Goal: Transaction & Acquisition: Purchase product/service

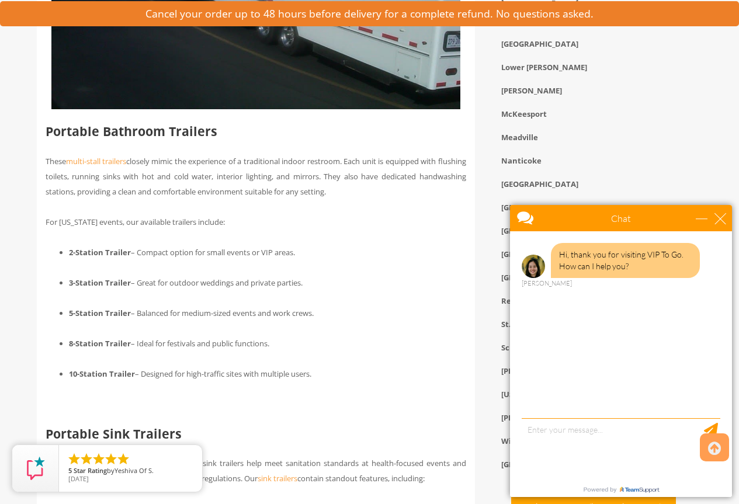
scroll to position [1110, 0]
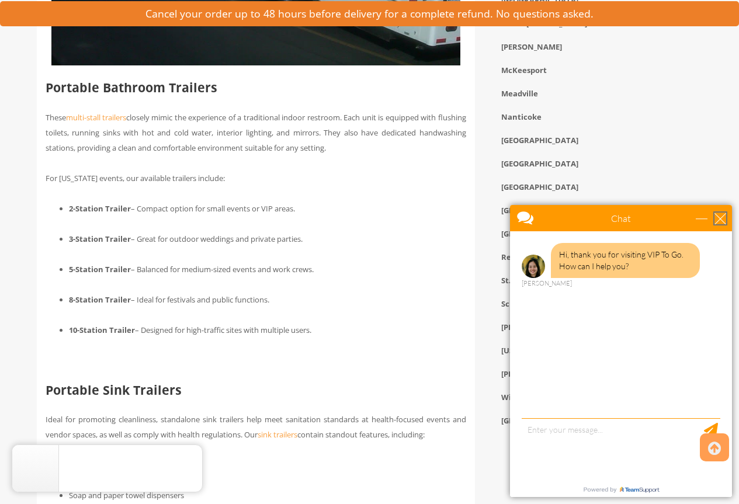
click at [725, 219] on div "close" at bounding box center [720, 219] width 12 height 12
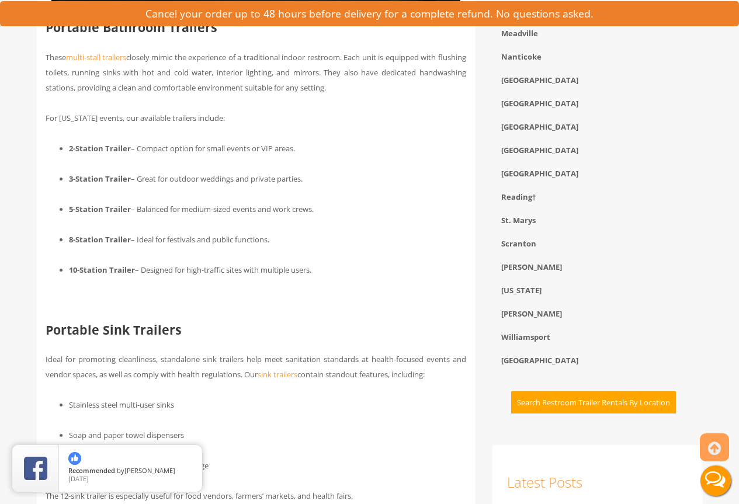
scroll to position [1168, 0]
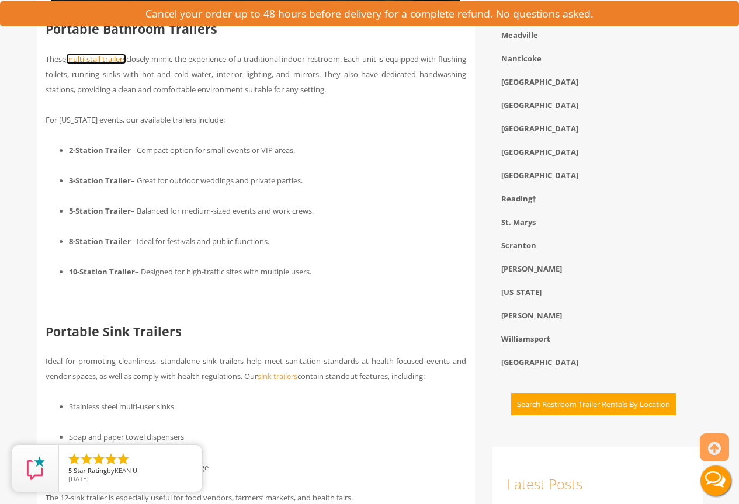
click at [124, 63] on link "multi-stall trailers" at bounding box center [96, 59] width 60 height 11
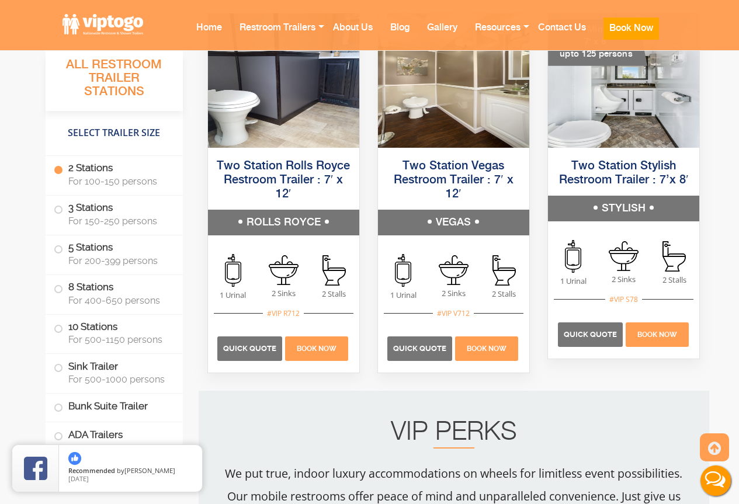
scroll to position [876, 0]
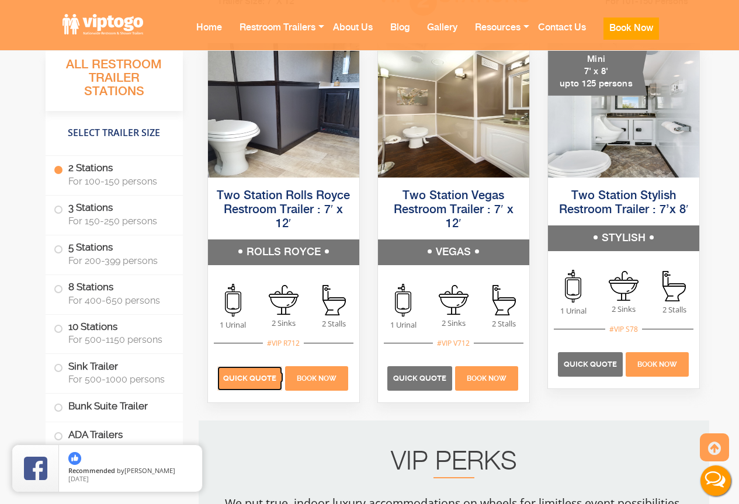
click at [249, 374] on span "Quick Quote" at bounding box center [249, 378] width 53 height 9
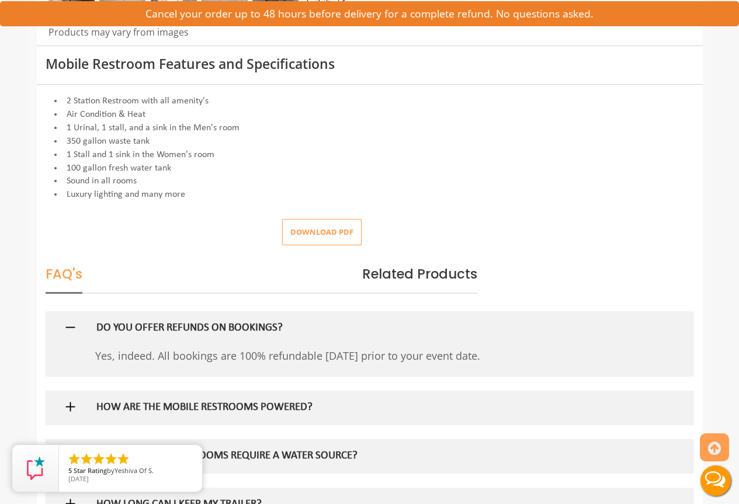
scroll to position [467, 0]
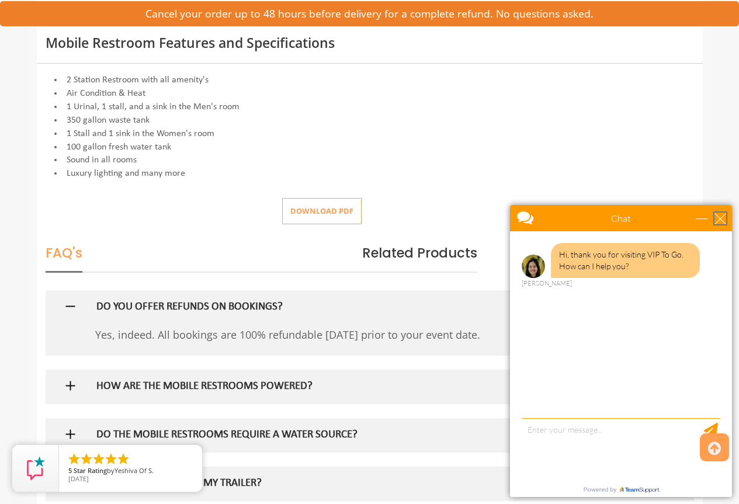
click at [717, 218] on div "close" at bounding box center [720, 219] width 12 height 12
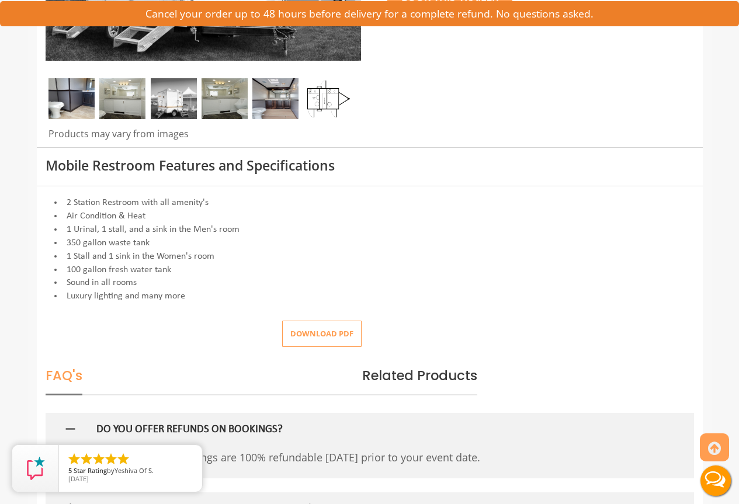
scroll to position [175, 0]
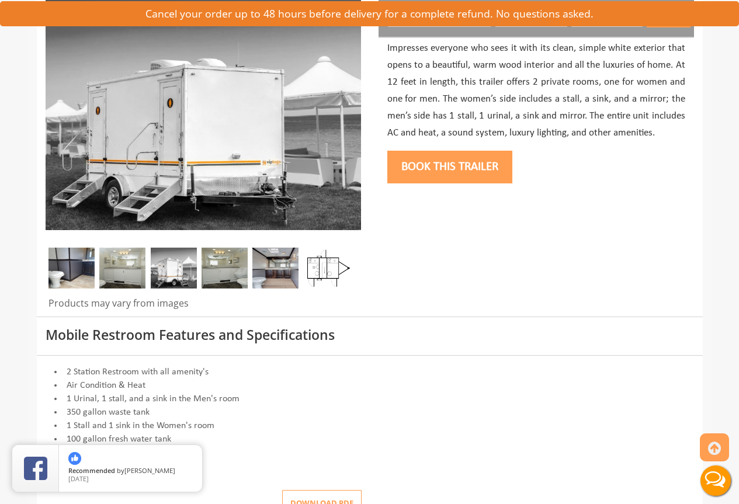
click at [333, 273] on img at bounding box center [327, 268] width 46 height 41
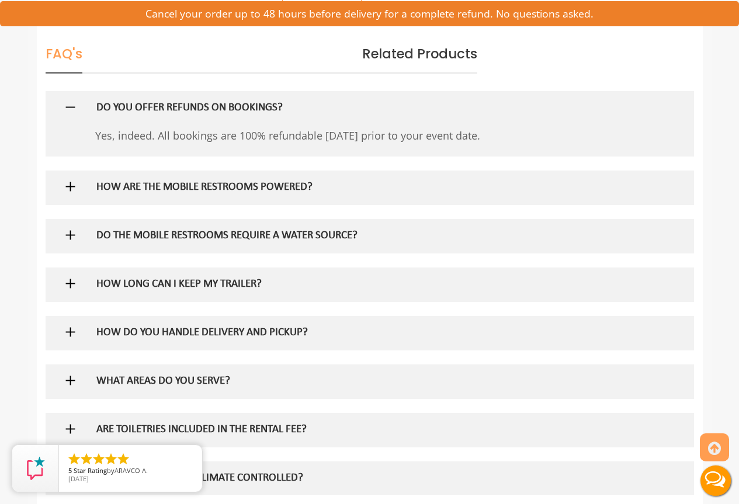
scroll to position [701, 0]
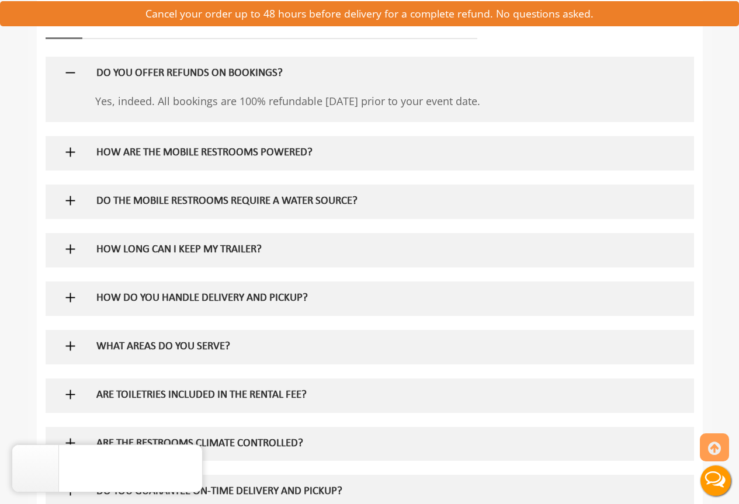
click at [76, 159] on img at bounding box center [70, 152] width 15 height 15
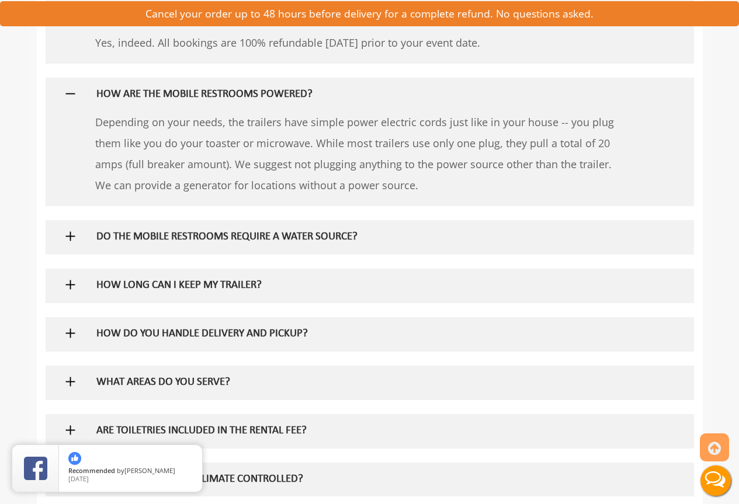
scroll to position [818, 0]
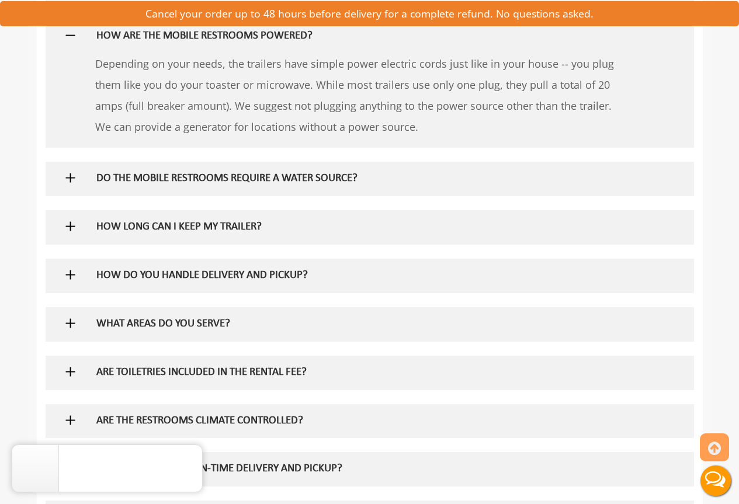
click at [103, 175] on h5 "DO THE MOBILE RESTROOMS REQUIRE A WATER SOURCE?" at bounding box center [350, 179] width 508 height 12
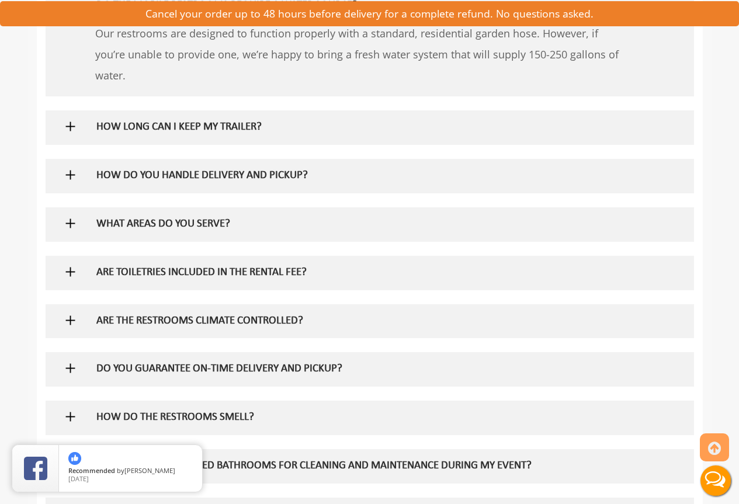
scroll to position [993, 0]
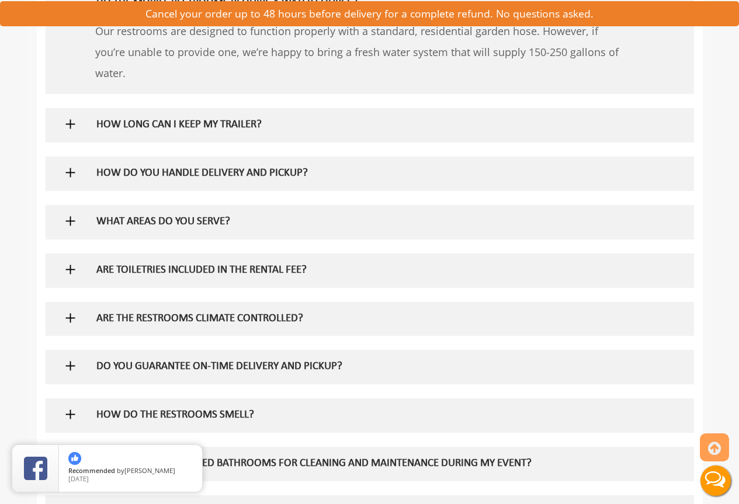
click at [213, 134] on div "HOW LONG CAN I KEEP MY TRAILER?" at bounding box center [351, 125] width 526 height 34
click at [213, 126] on h5 "HOW LONG CAN I KEEP MY TRAILER?" at bounding box center [350, 125] width 508 height 12
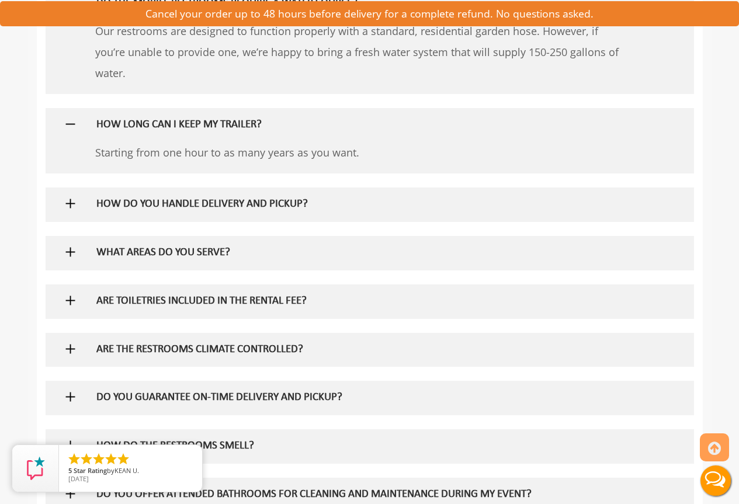
click at [213, 126] on h5 "HOW LONG CAN I KEEP MY TRAILER?" at bounding box center [350, 125] width 508 height 12
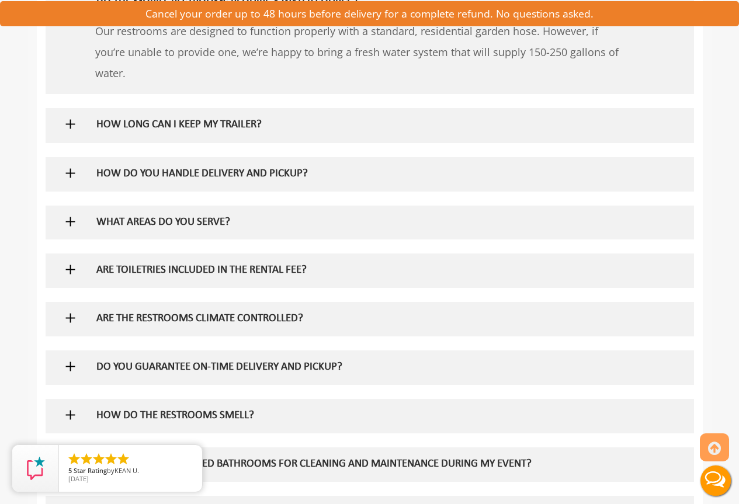
click at [207, 168] on h5 "HOW DO YOU HANDLE DELIVERY AND PICKUP?" at bounding box center [350, 174] width 508 height 12
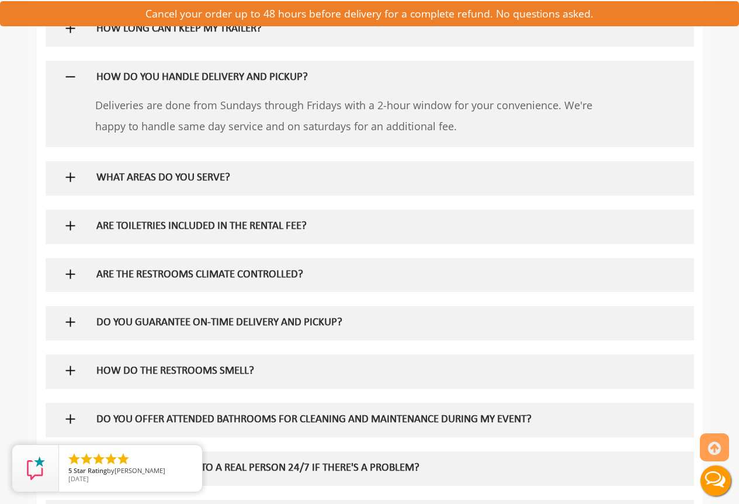
scroll to position [1110, 0]
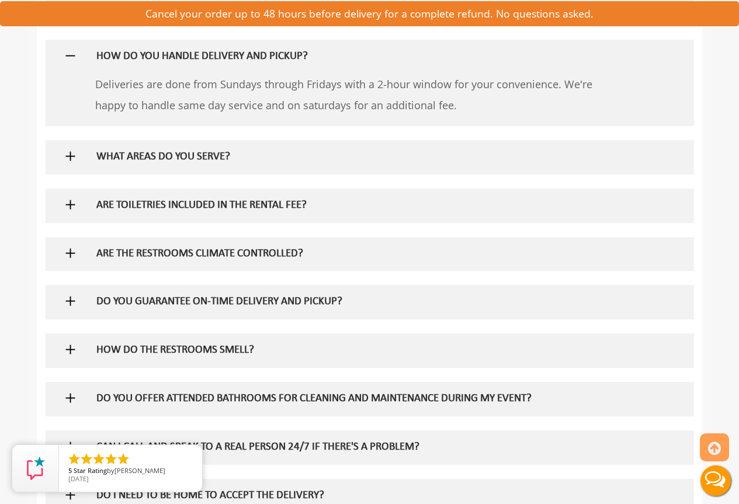
click at [206, 159] on h5 "WHAT AREAS DO YOU SERVE?" at bounding box center [350, 157] width 508 height 12
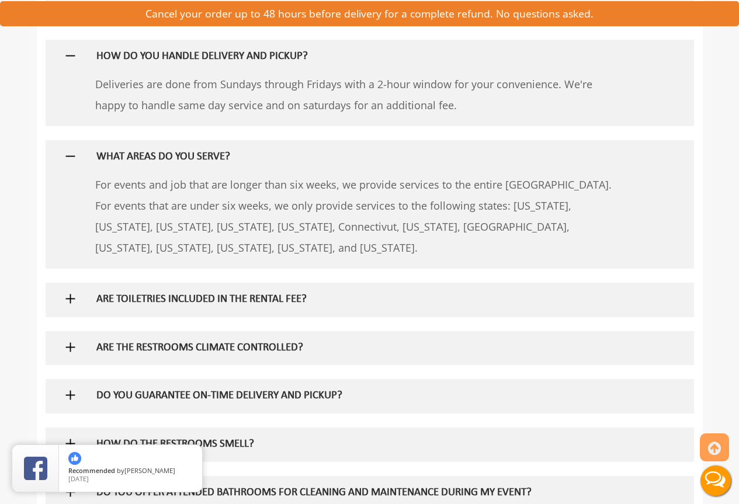
click at [206, 159] on h5 "WHAT AREAS DO YOU SERVE?" at bounding box center [350, 157] width 508 height 12
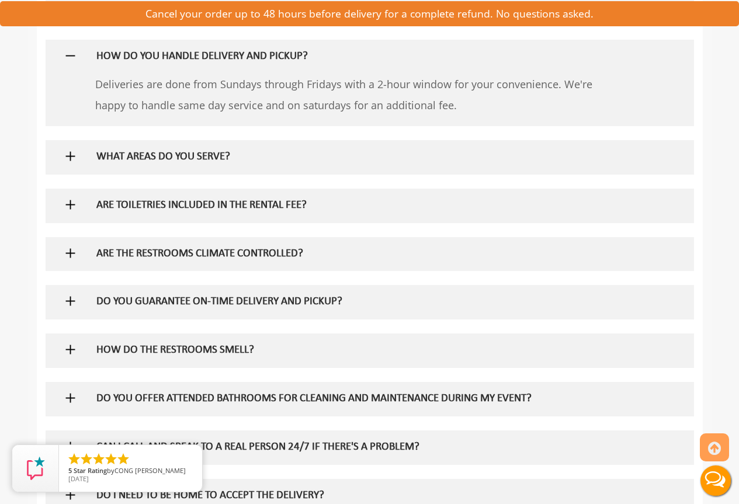
click at [175, 205] on h5 "ARE TOILETRIES INCLUDED IN THE RENTAL FEE?" at bounding box center [350, 206] width 508 height 12
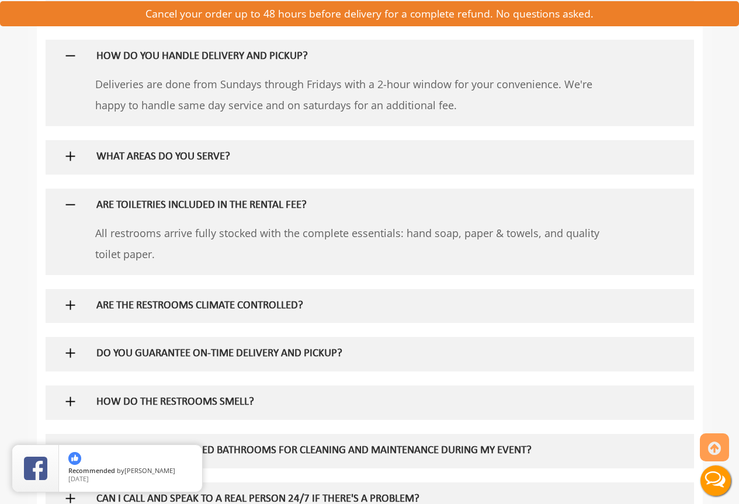
click at [176, 204] on h5 "ARE TOILETRIES INCLUDED IN THE RENTAL FEE?" at bounding box center [350, 206] width 508 height 12
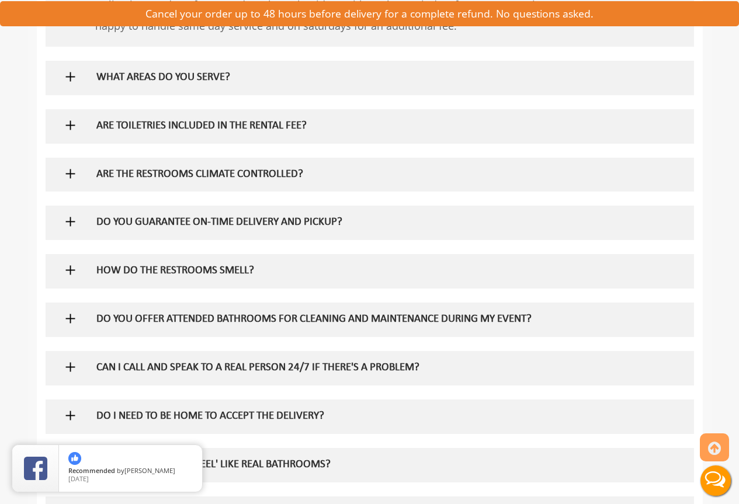
scroll to position [1226, 0]
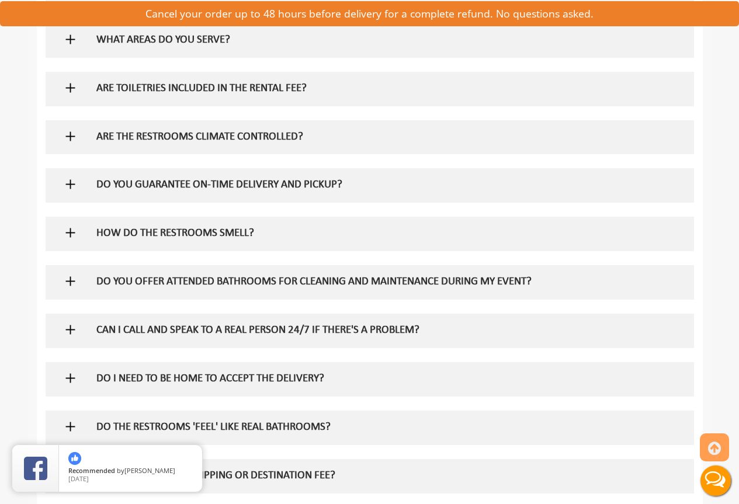
click at [211, 142] on h5 "ARE THE RESTROOMS CLIMATE CONTROLLED?" at bounding box center [350, 137] width 508 height 12
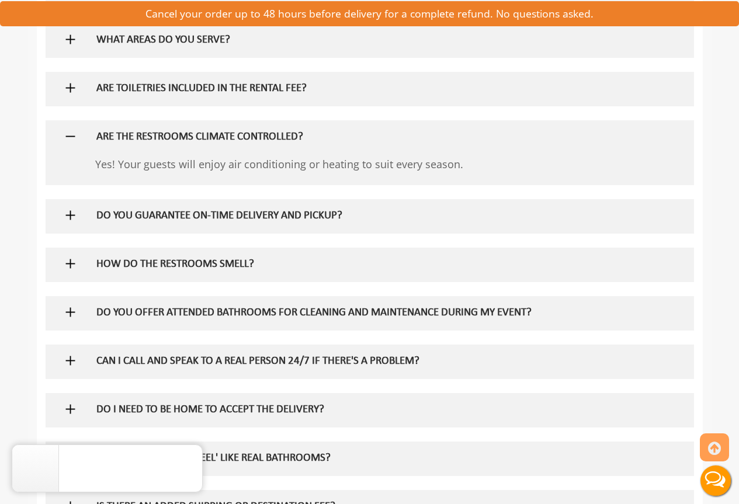
click at [211, 142] on h5 "ARE THE RESTROOMS CLIMATE CONTROLLED?" at bounding box center [350, 137] width 508 height 12
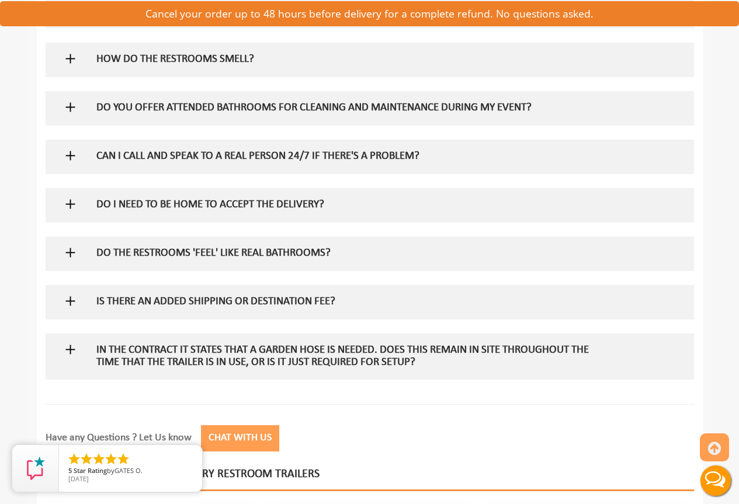
scroll to position [1402, 0]
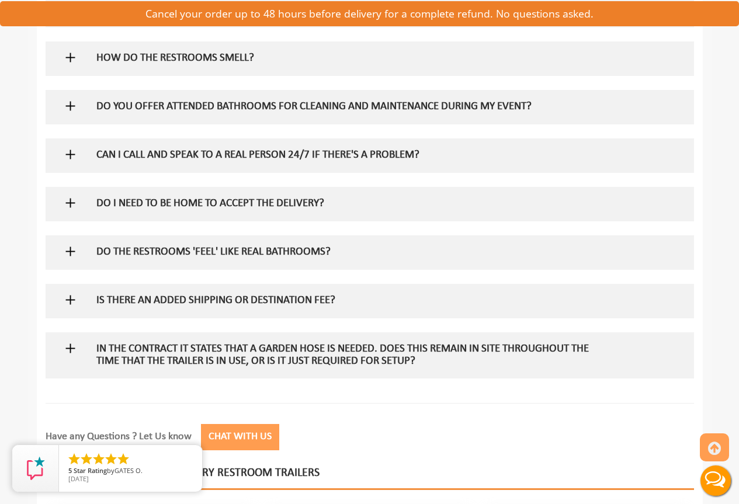
click at [197, 53] on h5 "HOW DO THE RESTROOMS SMELL?" at bounding box center [350, 59] width 508 height 12
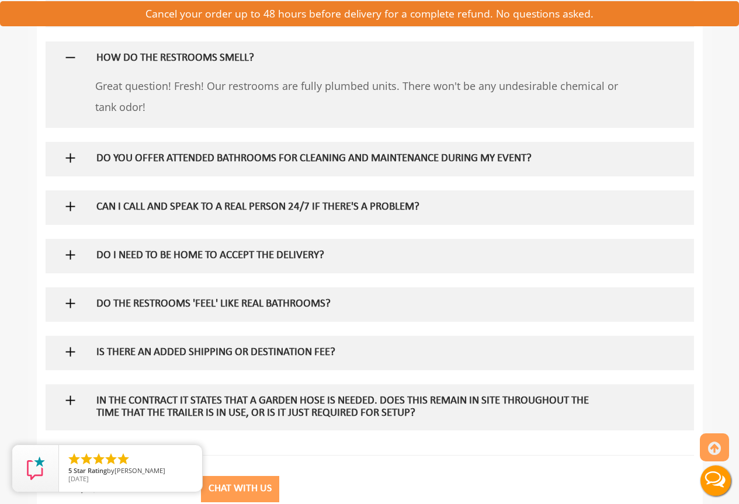
click at [197, 53] on h5 "HOW DO THE RESTROOMS SMELL?" at bounding box center [350, 59] width 508 height 12
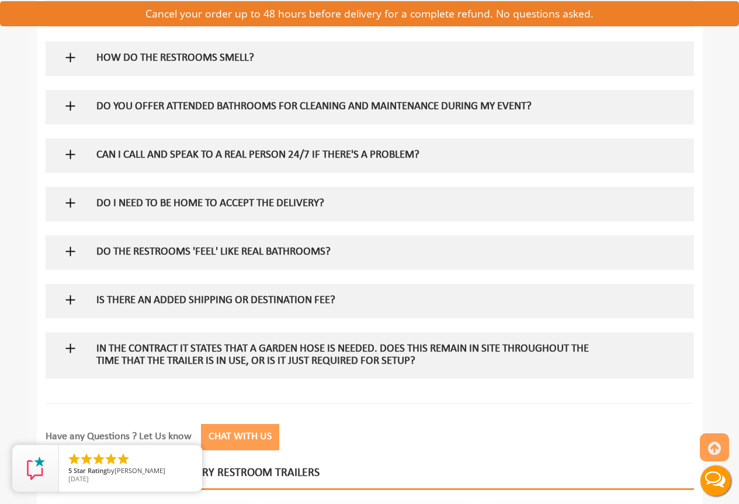
click at [85, 304] on div at bounding box center [369, 301] width 631 height 34
click at [85, 298] on div at bounding box center [369, 301] width 631 height 34
click at [69, 300] on img at bounding box center [70, 300] width 15 height 15
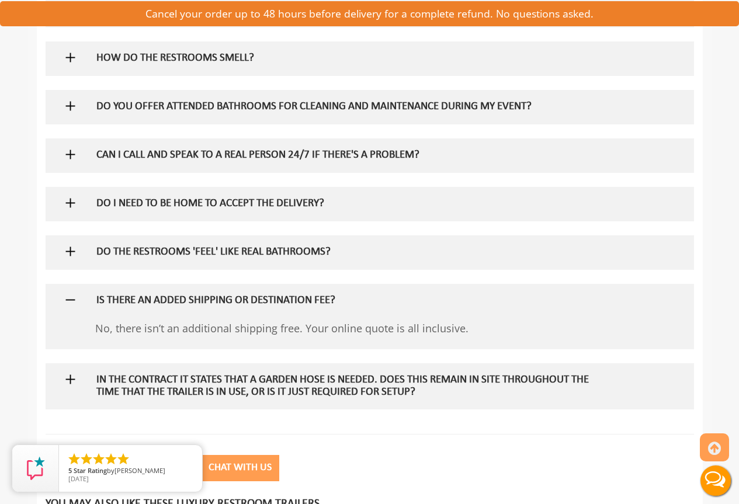
click at [71, 298] on img at bounding box center [70, 300] width 15 height 15
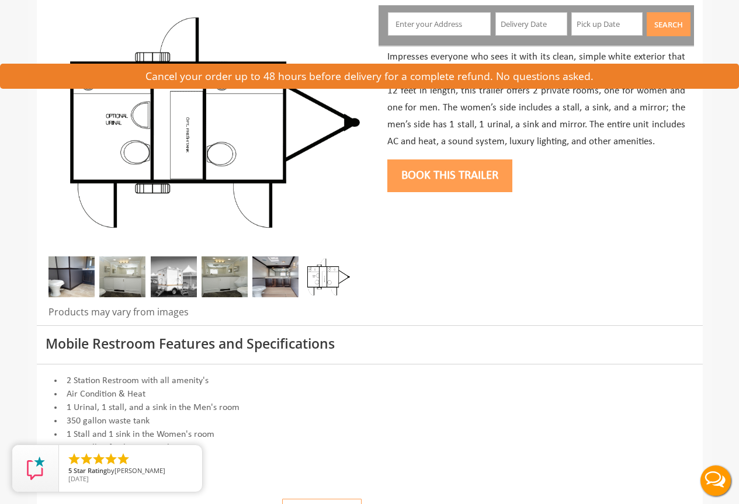
scroll to position [0, 0]
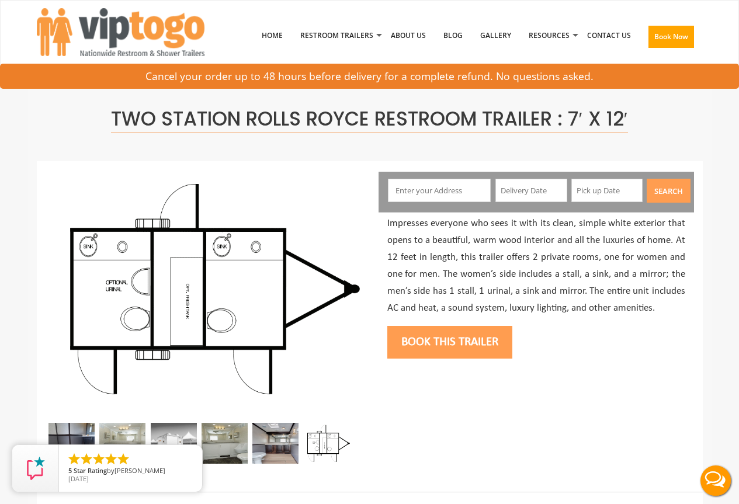
click at [427, 190] on input "text" at bounding box center [439, 190] width 103 height 23
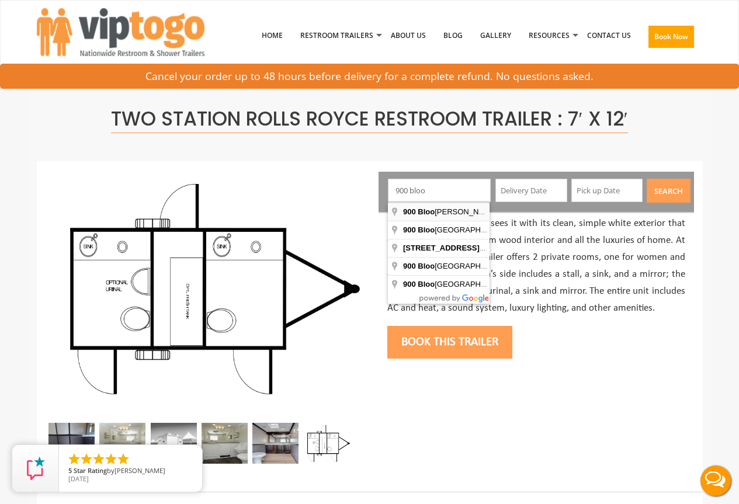
type input "900 Blooming Glen Road, Perkasie, PA, USA"
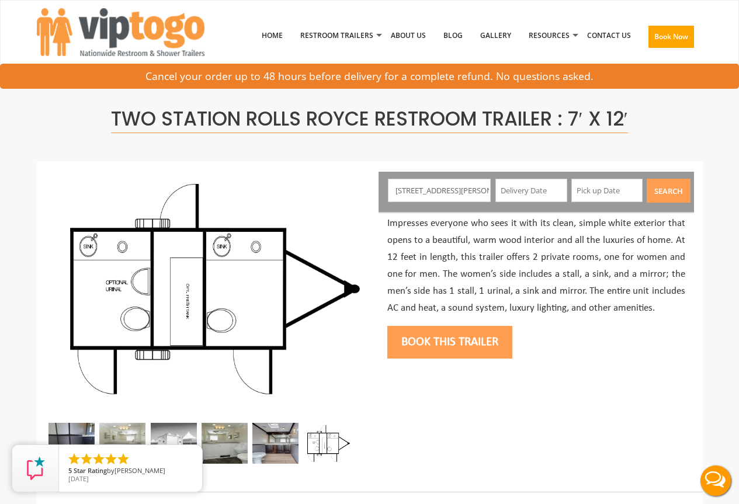
click at [474, 197] on input "900 Blooming Glen Road, Perkasie, PA, USA" at bounding box center [439, 190] width 103 height 23
drag, startPoint x: 474, startPoint y: 191, endPoint x: 527, endPoint y: 186, distance: 52.8
click at [527, 186] on div "900 Blooming Glen Road, Perkasie, PA, USA Search" at bounding box center [535, 192] width 315 height 40
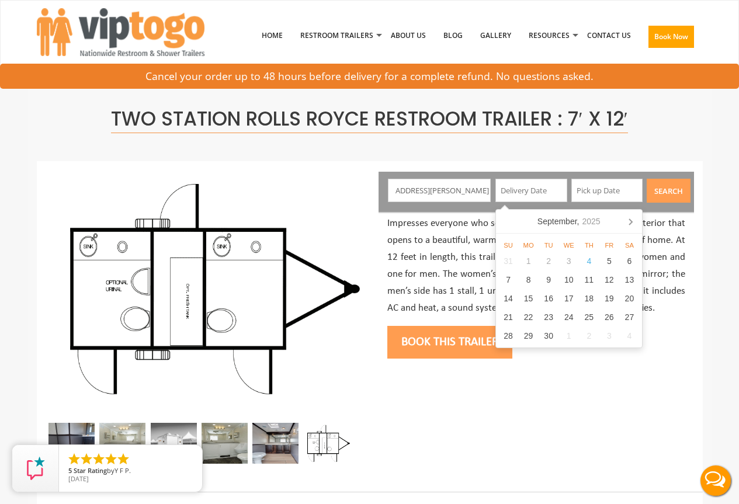
scroll to position [0, 0]
click at [539, 191] on input "text" at bounding box center [531, 190] width 72 height 23
click at [631, 227] on icon at bounding box center [630, 221] width 19 height 19
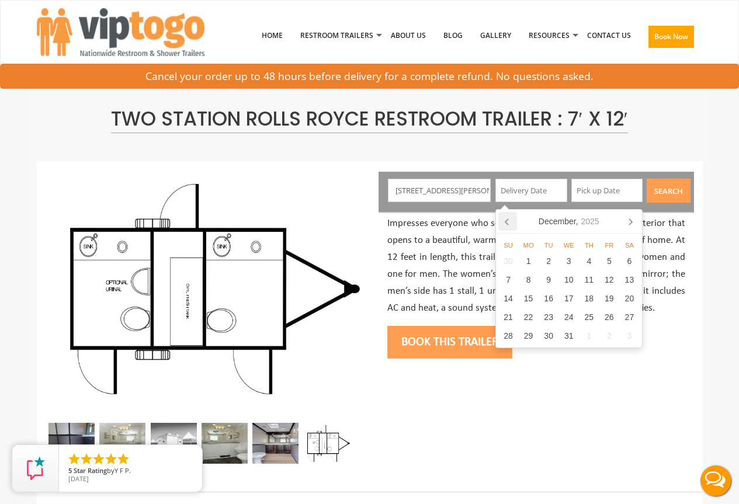
click at [507, 222] on icon at bounding box center [507, 221] width 19 height 19
click at [509, 222] on icon at bounding box center [507, 221] width 19 height 19
click at [635, 222] on icon at bounding box center [630, 221] width 19 height 19
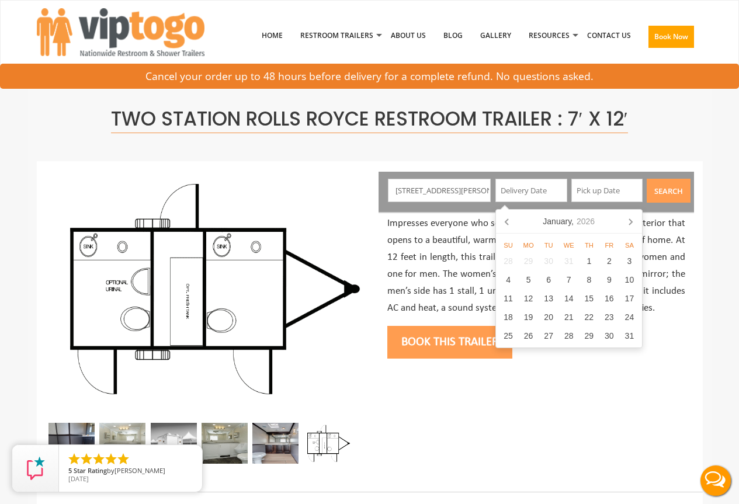
click at [635, 222] on icon at bounding box center [630, 221] width 19 height 19
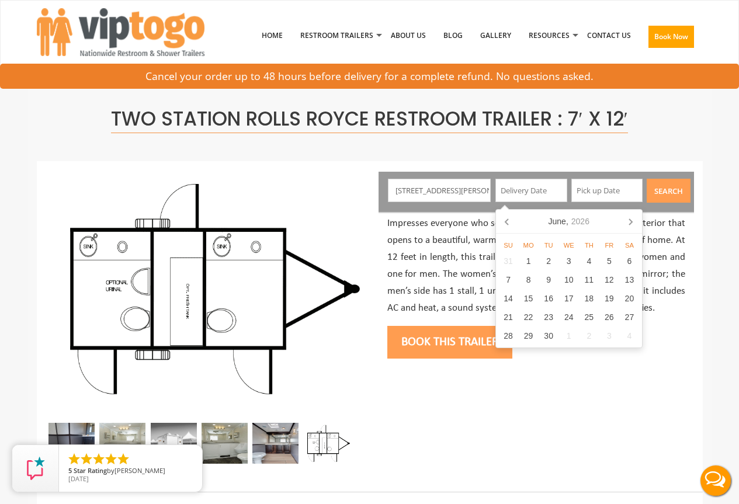
click at [635, 222] on icon at bounding box center [630, 221] width 19 height 19
click at [606, 281] on div "9" at bounding box center [609, 279] width 20 height 19
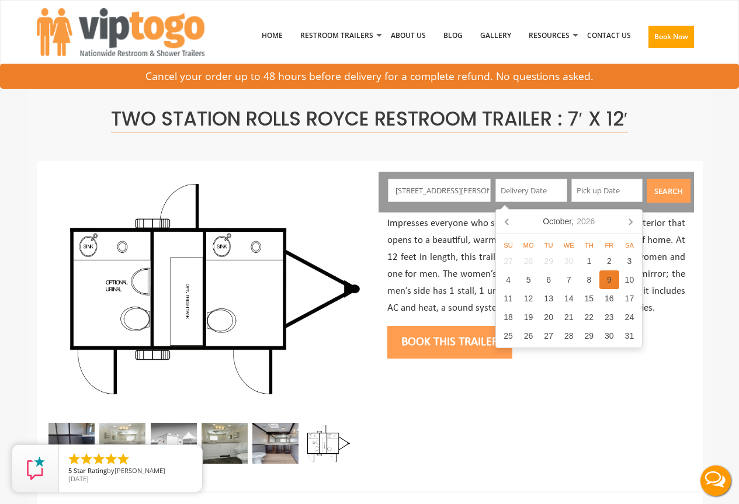
type input "10/09/2026"
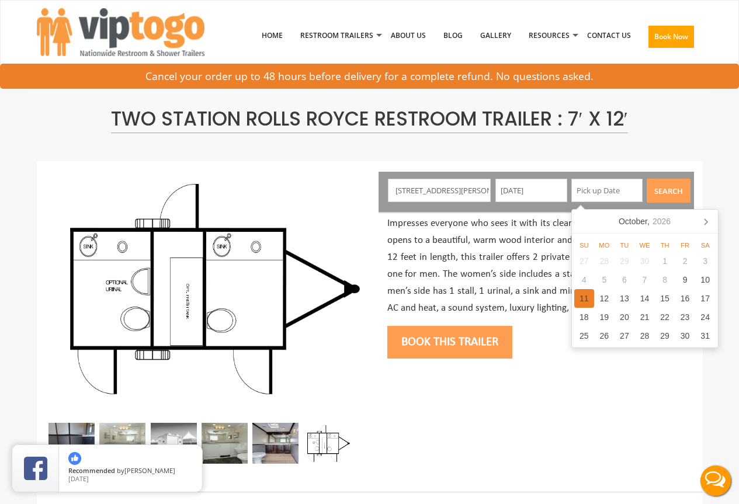
click at [587, 299] on div "11" at bounding box center [584, 298] width 20 height 19
type input "10/11/2026"
click at [523, 253] on p "Impresses everyone who sees it with its clean, simple white exterior that opens…" at bounding box center [536, 265] width 298 height 101
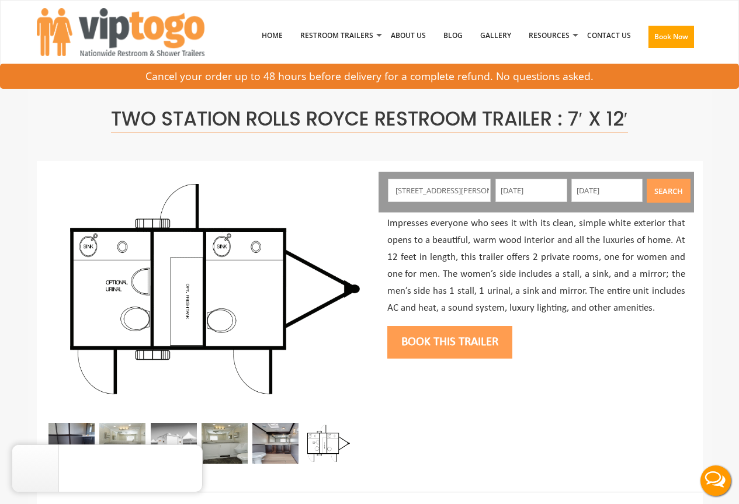
click at [673, 194] on button "Search" at bounding box center [668, 191] width 44 height 24
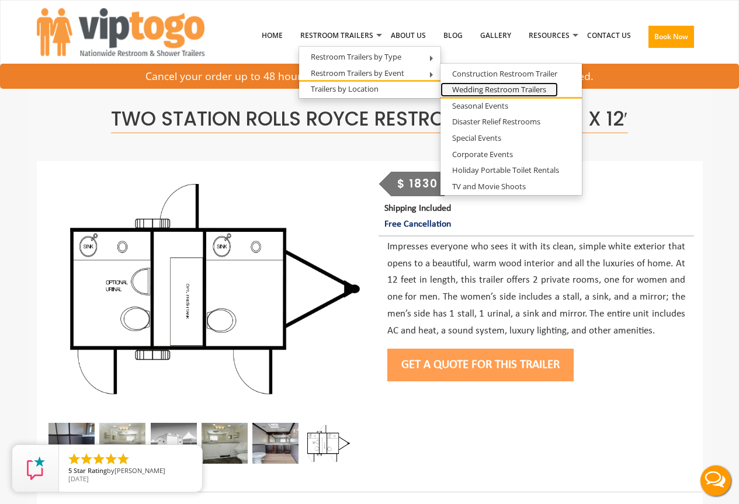
click at [526, 84] on link "Wedding Restroom Trailers" at bounding box center [498, 89] width 117 height 15
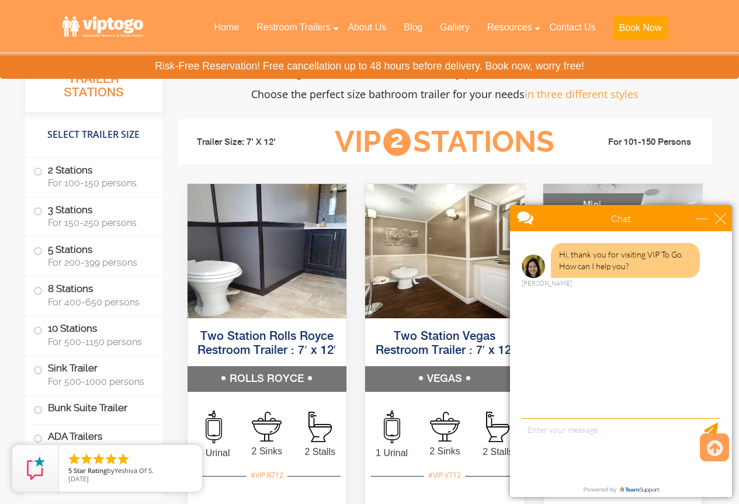
scroll to position [1110, 0]
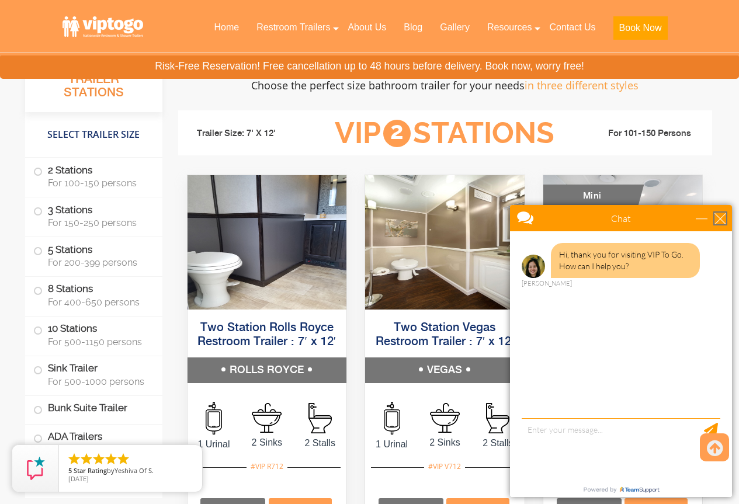
click at [724, 214] on div "close" at bounding box center [720, 219] width 12 height 12
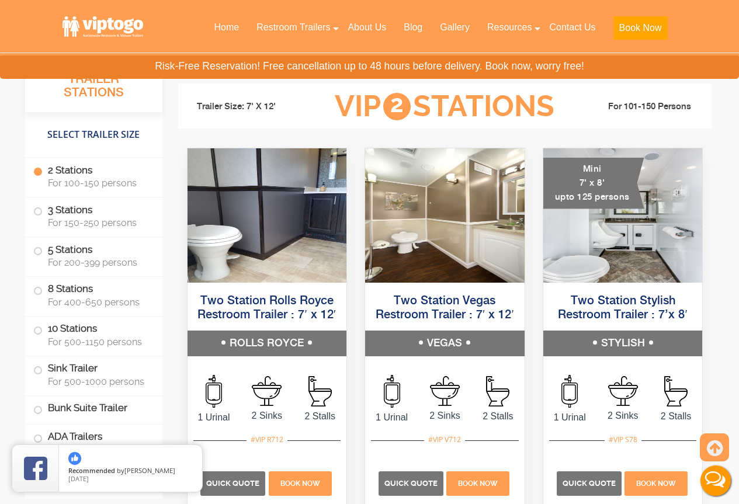
scroll to position [1168, 0]
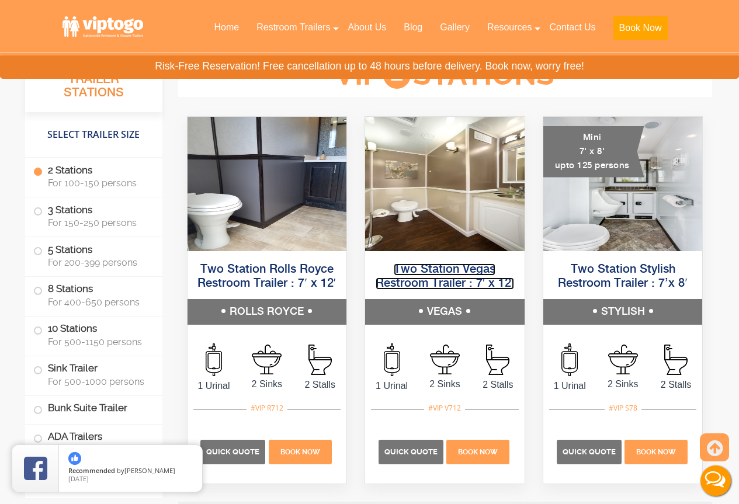
click at [449, 274] on link "Two Station Vegas Restroom Trailer : 7′ x 12′" at bounding box center [444, 276] width 138 height 26
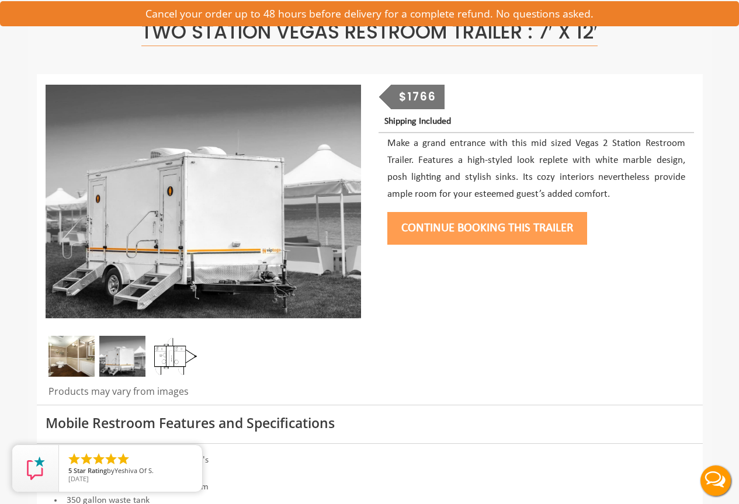
scroll to position [117, 0]
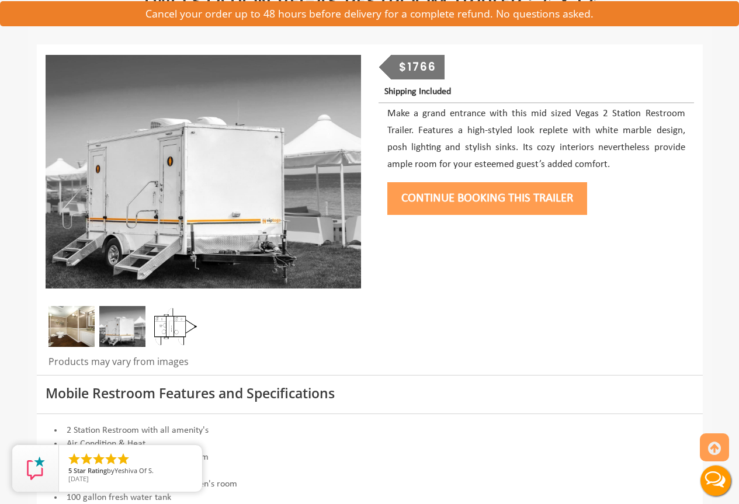
click at [170, 329] on img at bounding box center [174, 326] width 46 height 41
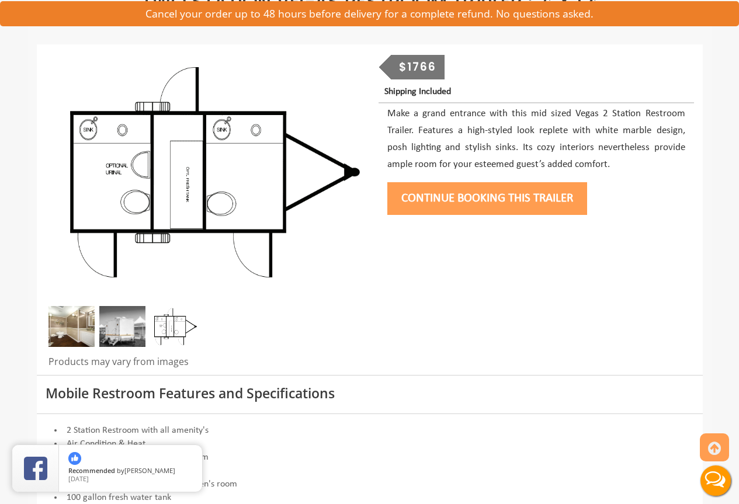
click at [123, 319] on img at bounding box center [122, 326] width 46 height 41
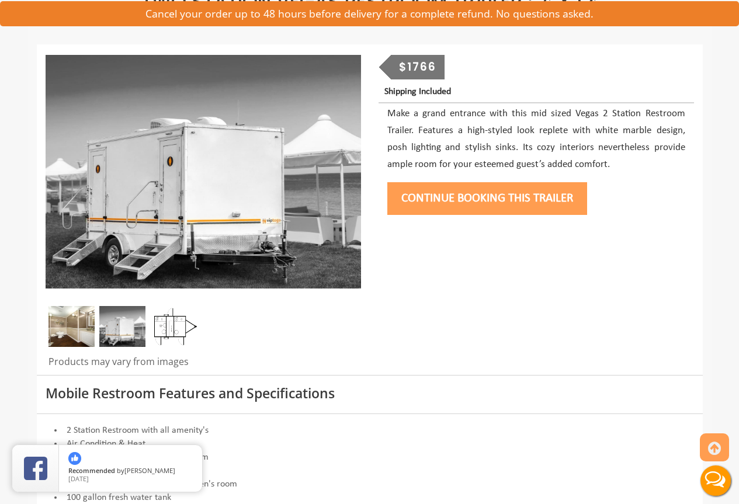
click at [69, 325] on img at bounding box center [71, 326] width 46 height 41
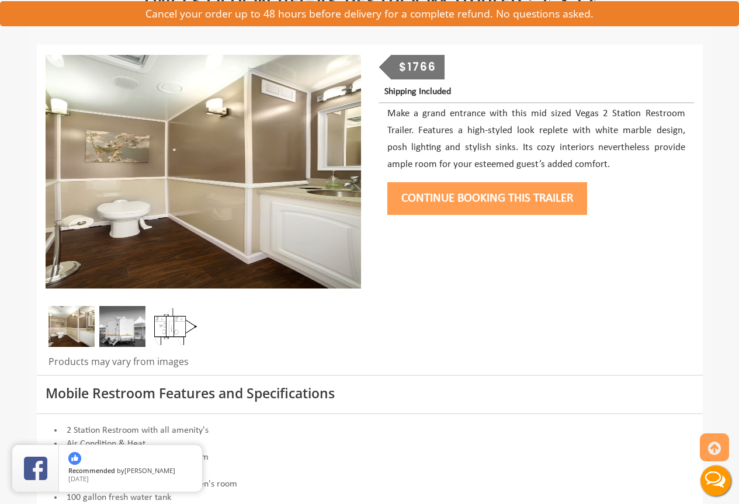
click at [131, 326] on img at bounding box center [122, 326] width 46 height 41
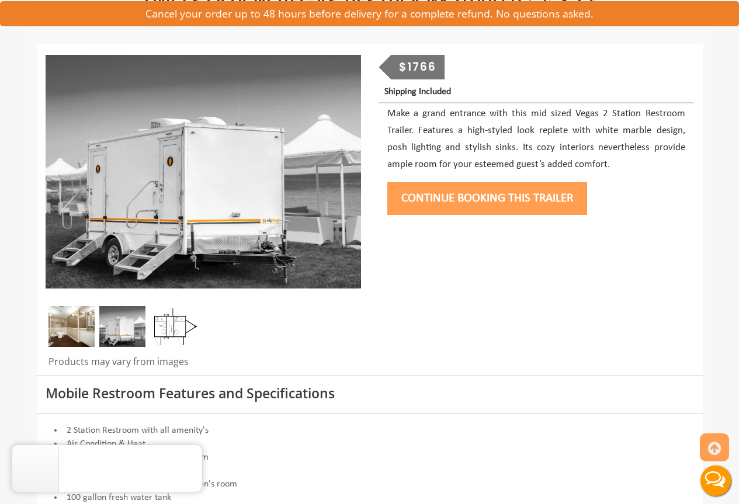
click at [164, 325] on img at bounding box center [174, 326] width 46 height 41
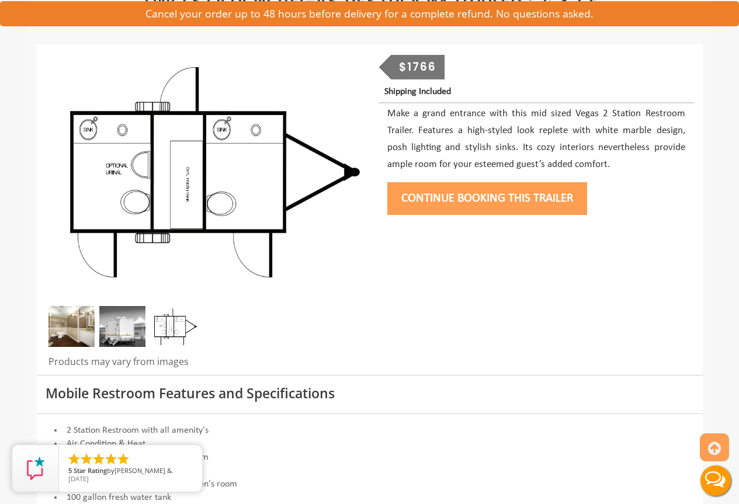
click at [131, 330] on img at bounding box center [122, 326] width 46 height 41
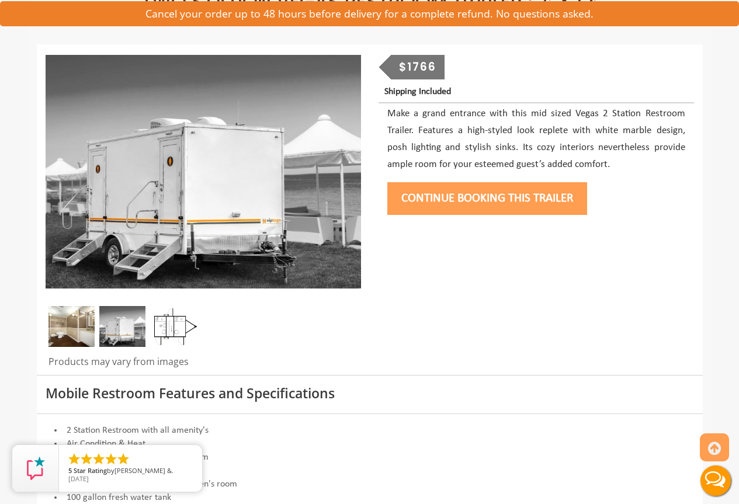
click at [73, 327] on img at bounding box center [71, 326] width 46 height 41
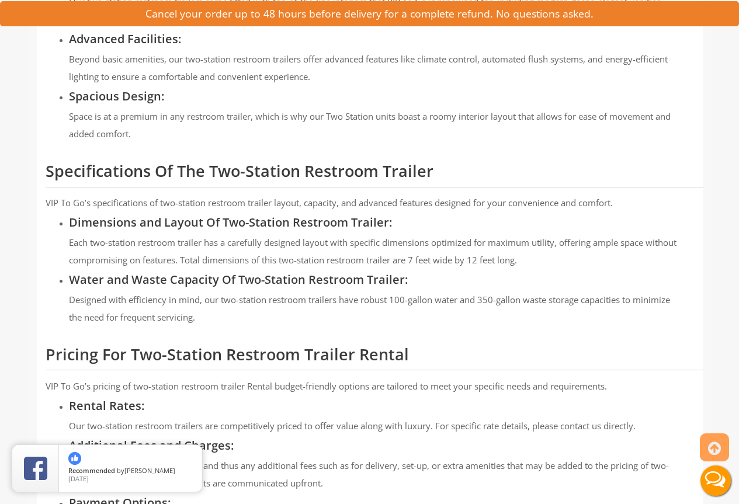
scroll to position [642, 0]
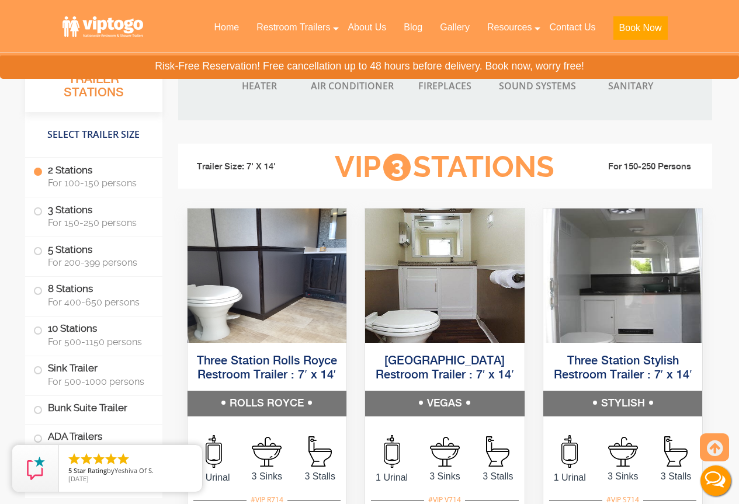
scroll to position [1927, 0]
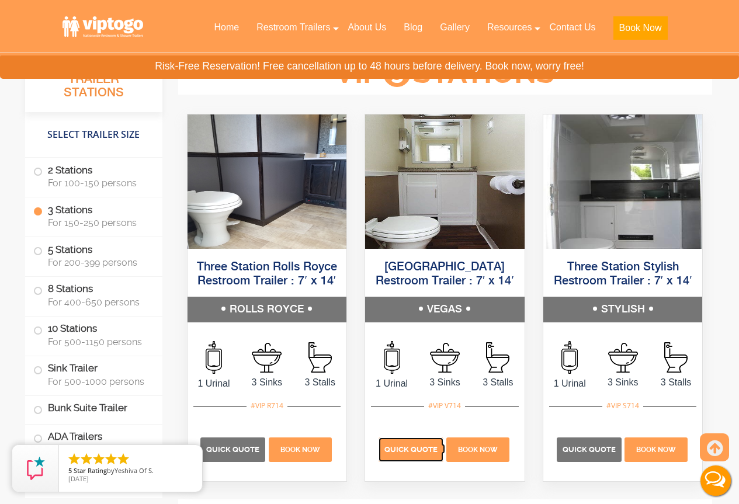
click at [404, 447] on span "Quick Quote" at bounding box center [410, 449] width 53 height 9
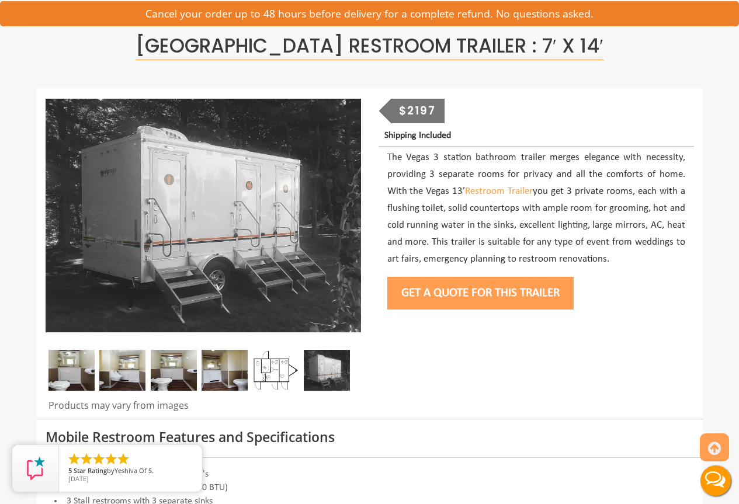
scroll to position [117, 0]
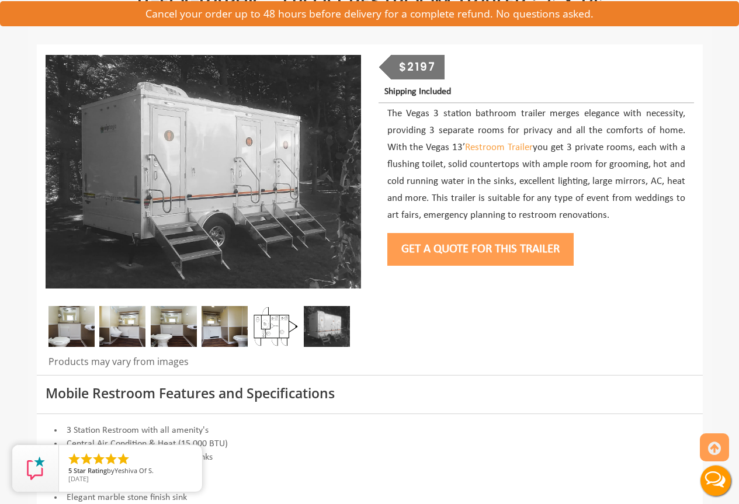
click at [270, 334] on img at bounding box center [275, 326] width 46 height 41
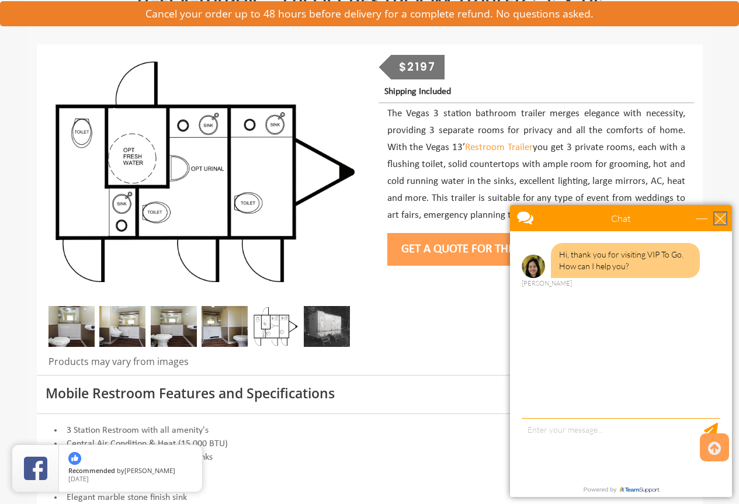
click at [715, 218] on div "close" at bounding box center [720, 219] width 12 height 12
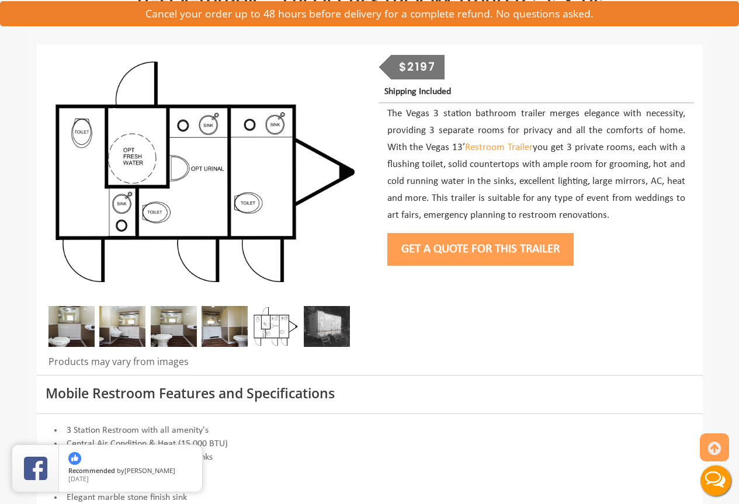
scroll to position [0, 0]
click at [222, 333] on img at bounding box center [224, 326] width 46 height 41
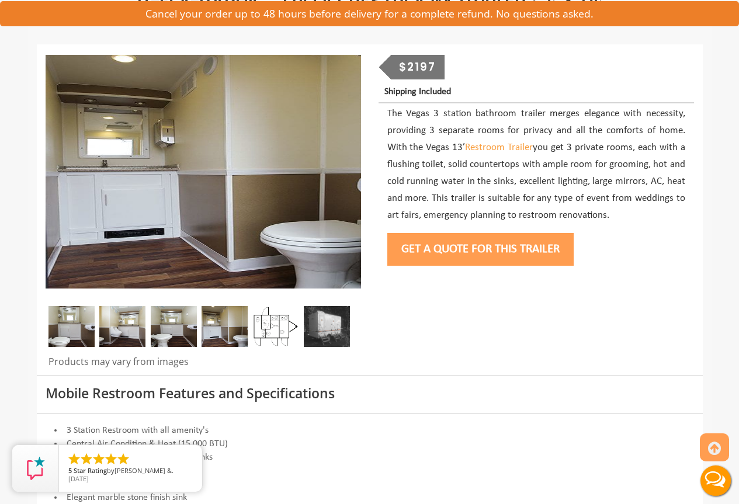
click at [180, 331] on img at bounding box center [174, 326] width 46 height 41
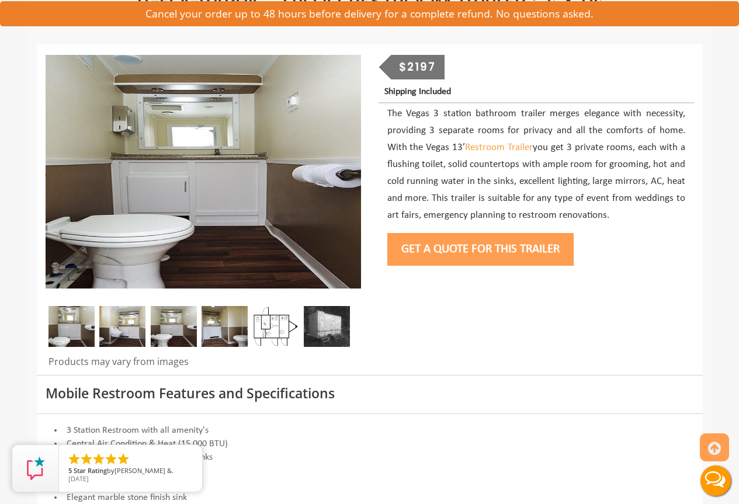
click at [144, 333] on img at bounding box center [122, 326] width 46 height 41
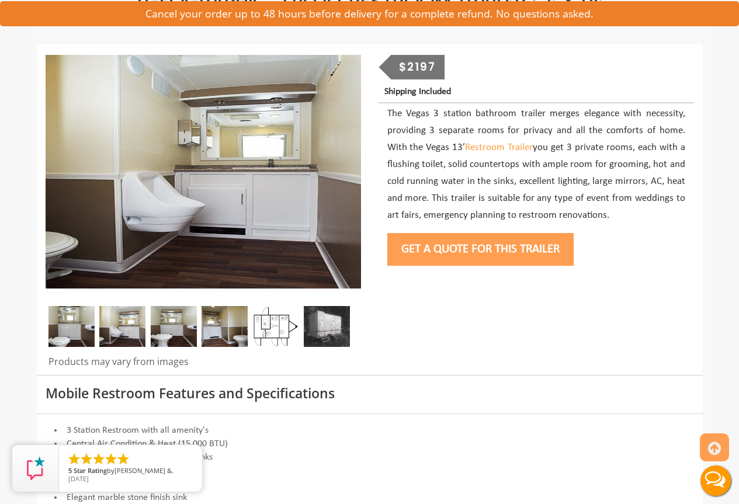
click at [105, 328] on img at bounding box center [122, 326] width 46 height 41
click at [59, 336] on img at bounding box center [71, 326] width 46 height 41
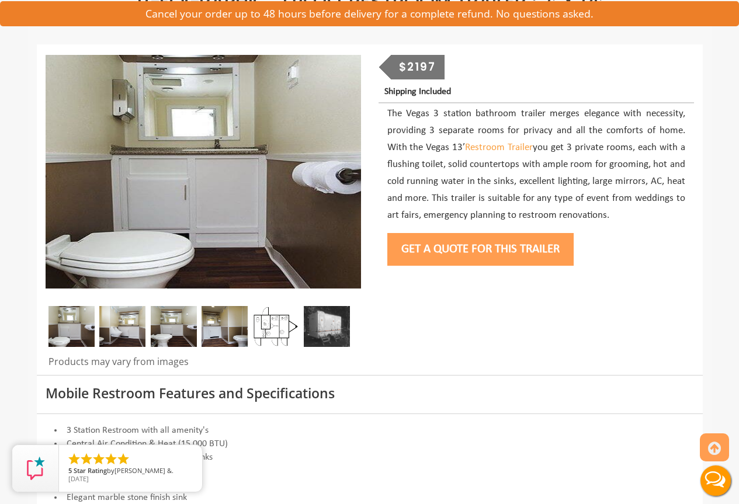
click at [111, 326] on img at bounding box center [122, 326] width 46 height 41
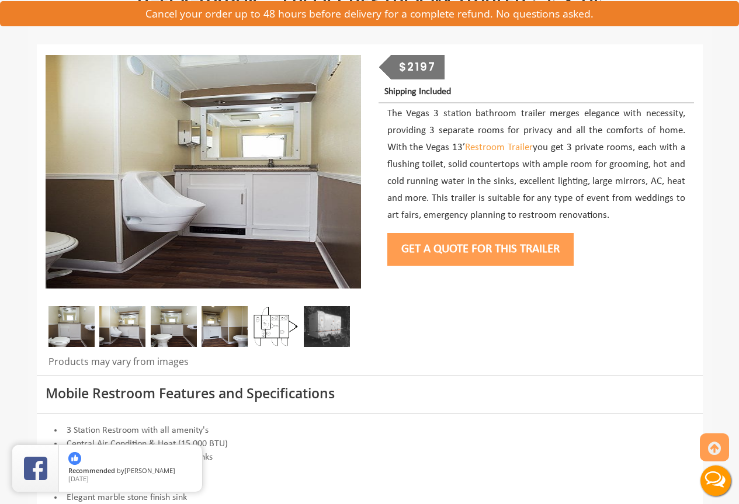
drag, startPoint x: 164, startPoint y: 318, endPoint x: 183, endPoint y: 321, distance: 18.9
click at [165, 318] on img at bounding box center [174, 326] width 46 height 41
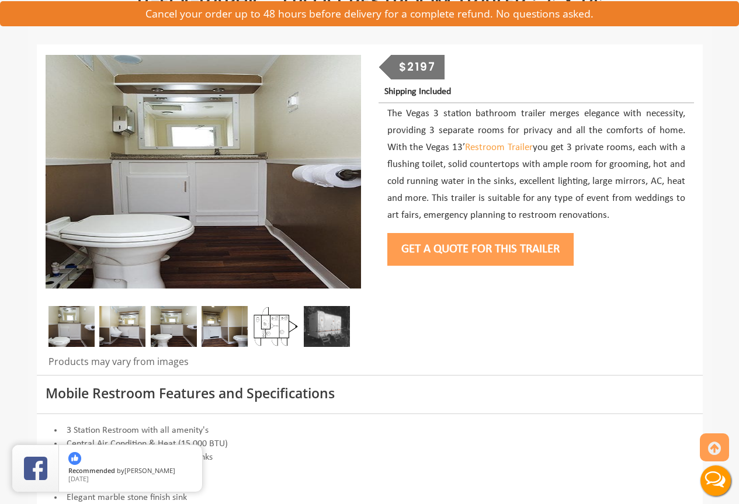
click at [220, 322] on img at bounding box center [224, 326] width 46 height 41
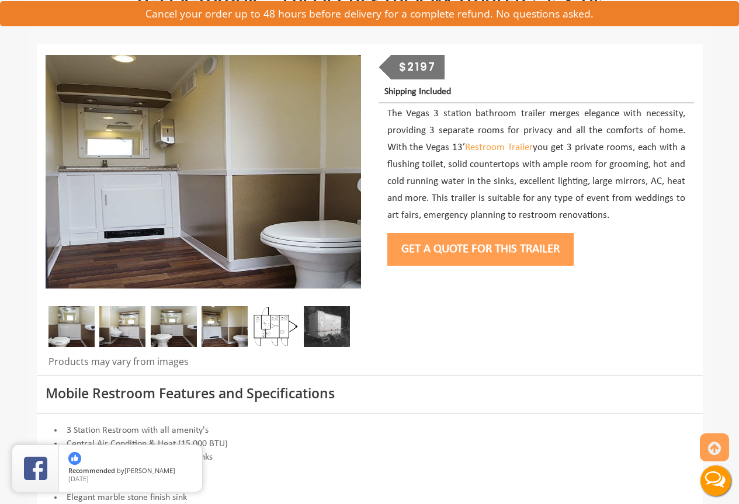
click at [332, 325] on img at bounding box center [327, 326] width 46 height 41
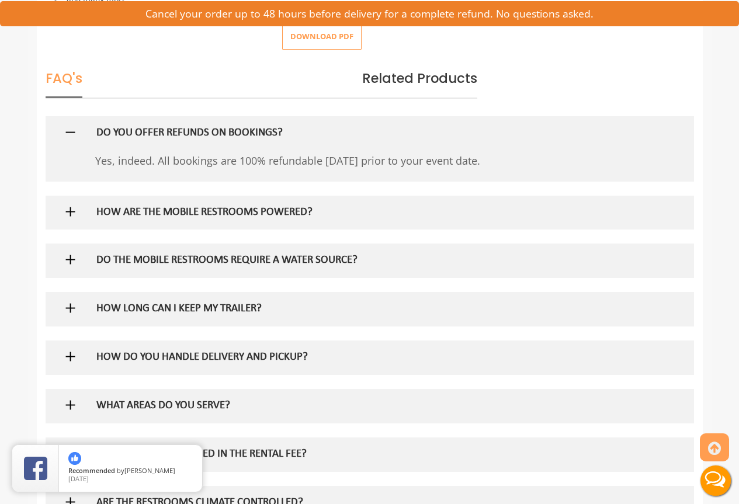
scroll to position [526, 0]
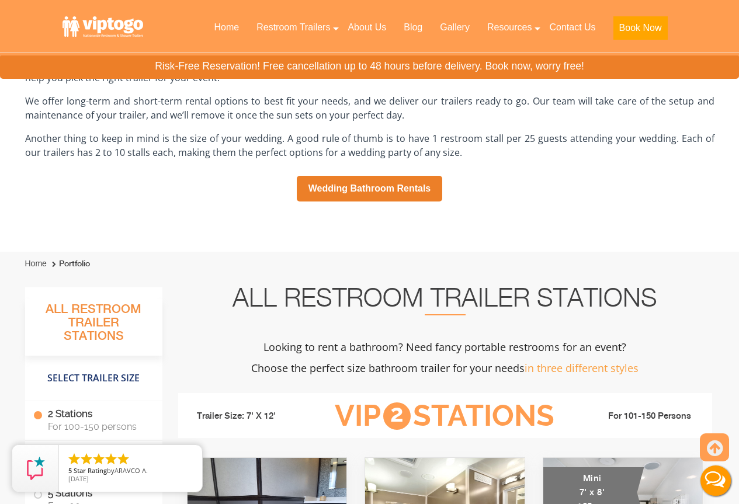
scroll to position [818, 0]
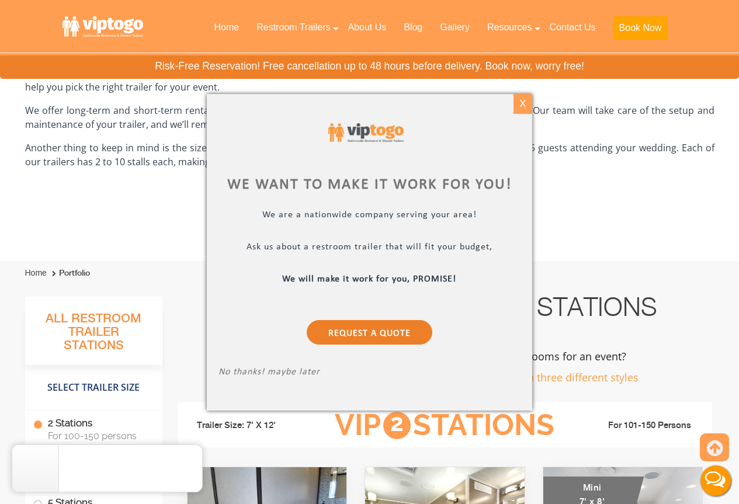
click at [529, 100] on div "X" at bounding box center [522, 104] width 18 height 20
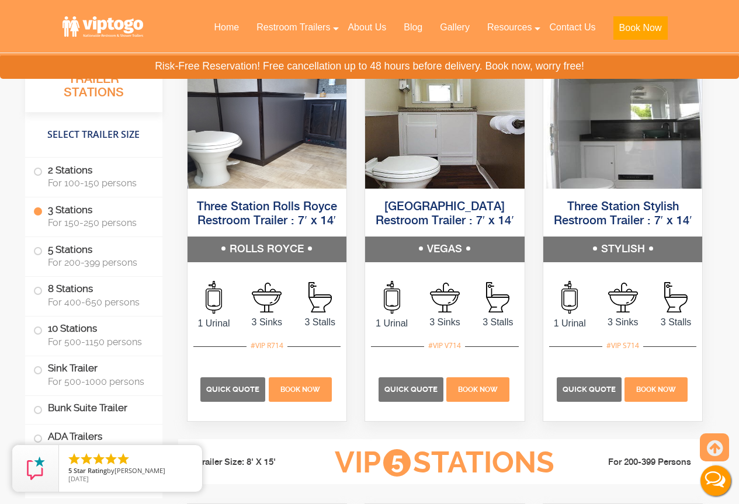
scroll to position [2044, 0]
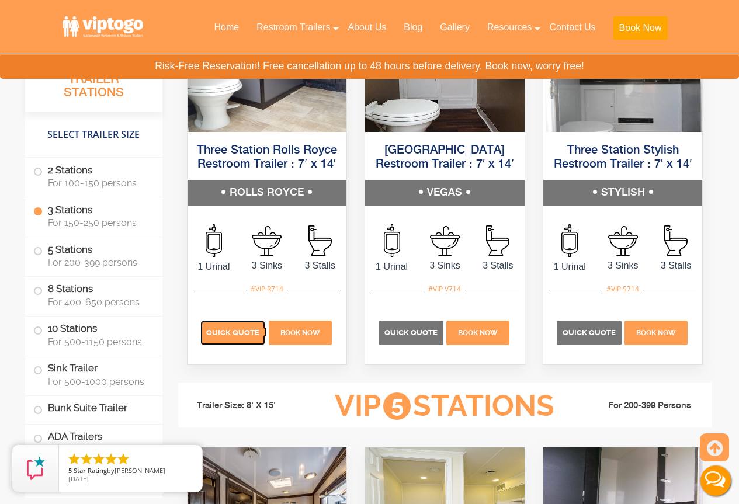
click at [237, 336] on span "Quick Quote" at bounding box center [232, 332] width 53 height 9
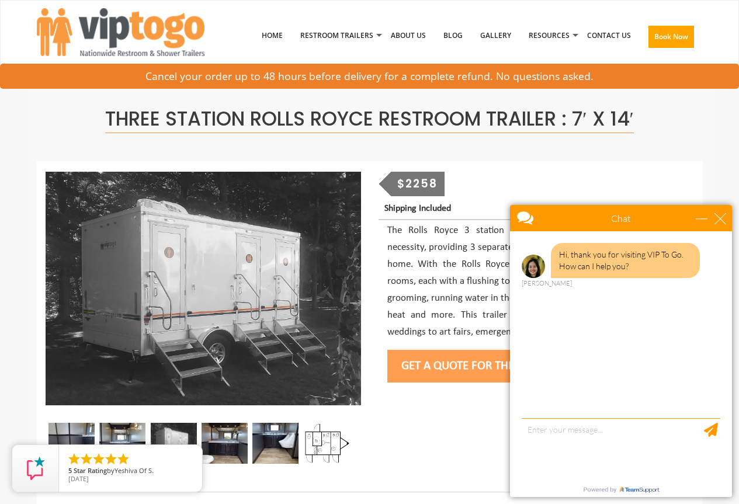
click at [471, 368] on button "Get a Quote for this Trailer" at bounding box center [480, 366] width 186 height 33
click at [720, 224] on div "close" at bounding box center [720, 219] width 12 height 12
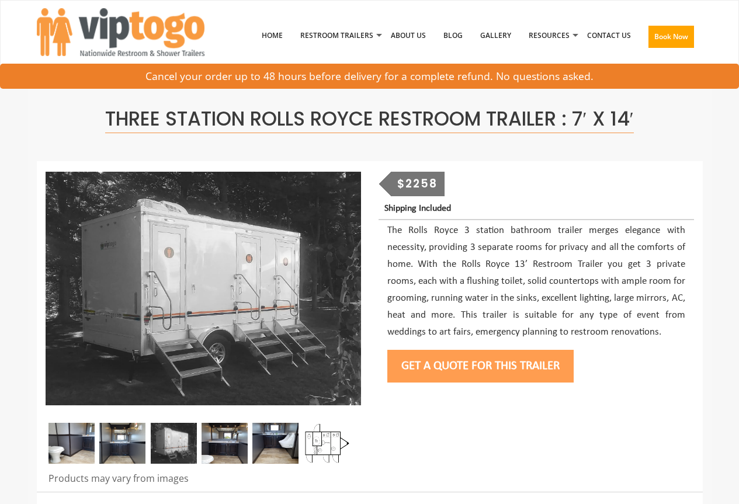
click at [412, 178] on div "$2258" at bounding box center [418, 184] width 54 height 25
click at [399, 187] on div "$2258" at bounding box center [418, 184] width 54 height 25
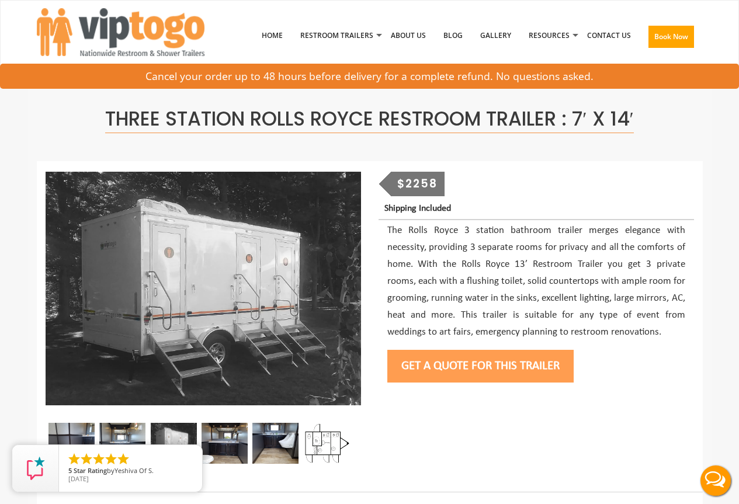
click at [404, 179] on div "$2258" at bounding box center [418, 184] width 54 height 25
click at [445, 187] on div "$2258 Shipping Included Get a Quote for this Trailer" at bounding box center [536, 280] width 333 height 217
click at [411, 183] on div "$2258" at bounding box center [418, 184] width 54 height 25
drag, startPoint x: 397, startPoint y: 196, endPoint x: 388, endPoint y: 201, distance: 11.0
click at [397, 196] on div "$2258" at bounding box center [418, 184] width 54 height 25
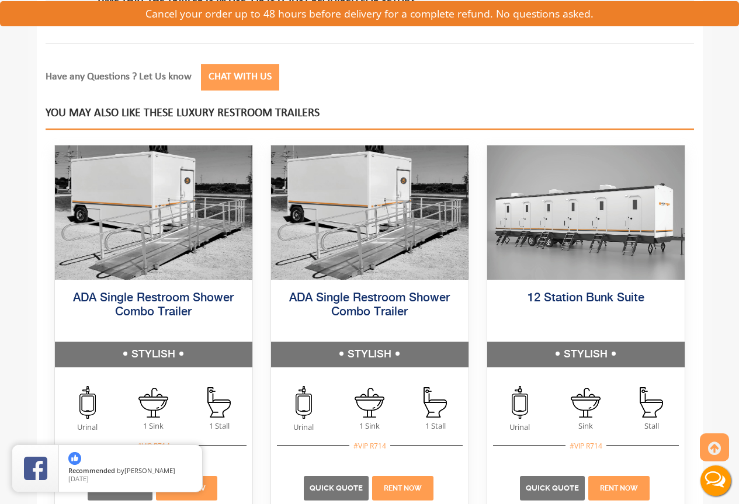
scroll to position [1927, 0]
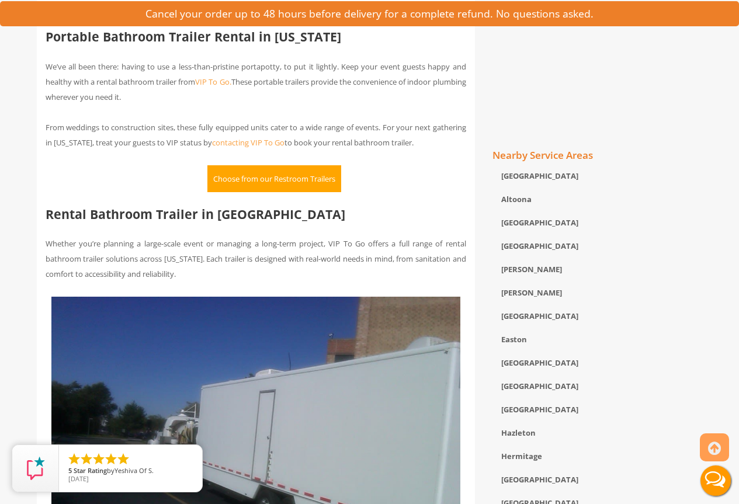
scroll to position [584, 0]
click at [263, 182] on button "Choose from our Restroom Trailers" at bounding box center [274, 178] width 134 height 27
